Goal: Transaction & Acquisition: Purchase product/service

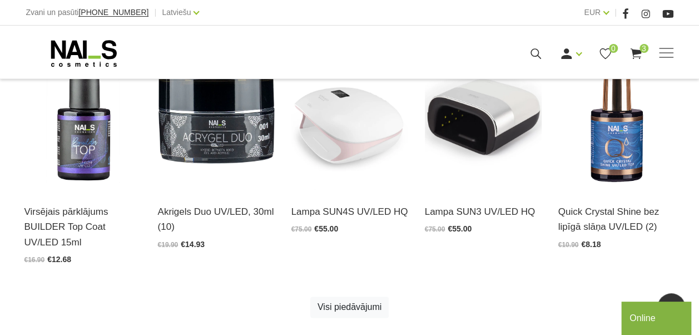
scroll to position [585, 0]
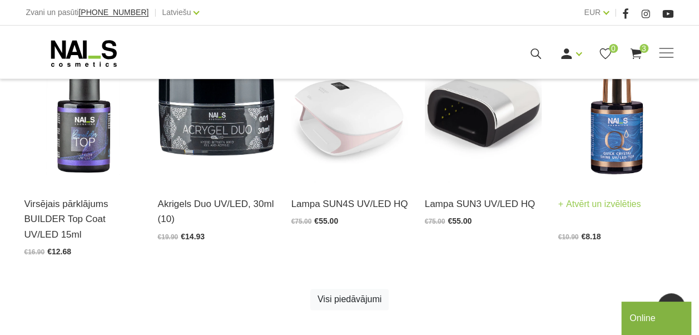
click at [608, 142] on img at bounding box center [616, 102] width 117 height 161
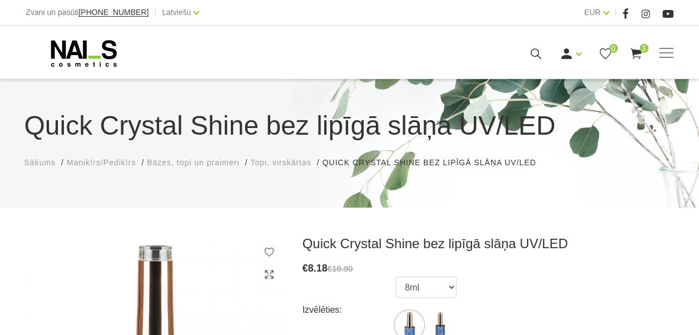
scroll to position [171, 0]
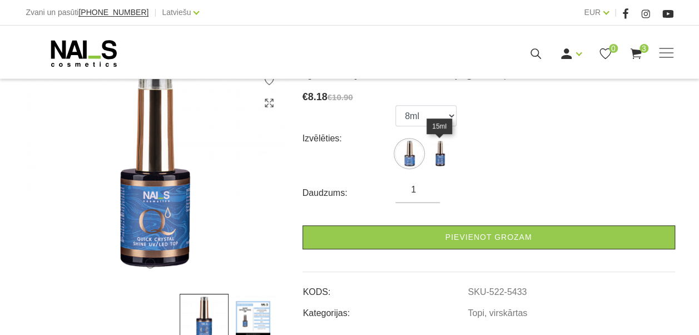
click at [451, 157] on img at bounding box center [440, 154] width 28 height 28
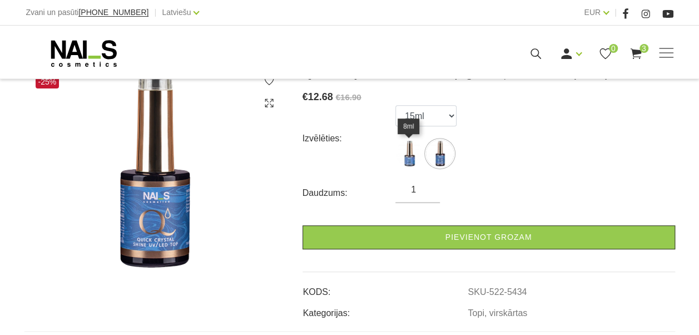
click at [421, 149] on img at bounding box center [409, 154] width 28 height 28
select select "5433"
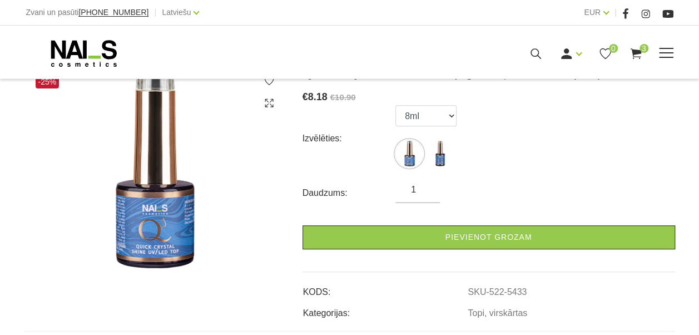
click at [668, 54] on span at bounding box center [666, 53] width 14 height 11
